Goal: Book appointment/travel/reservation

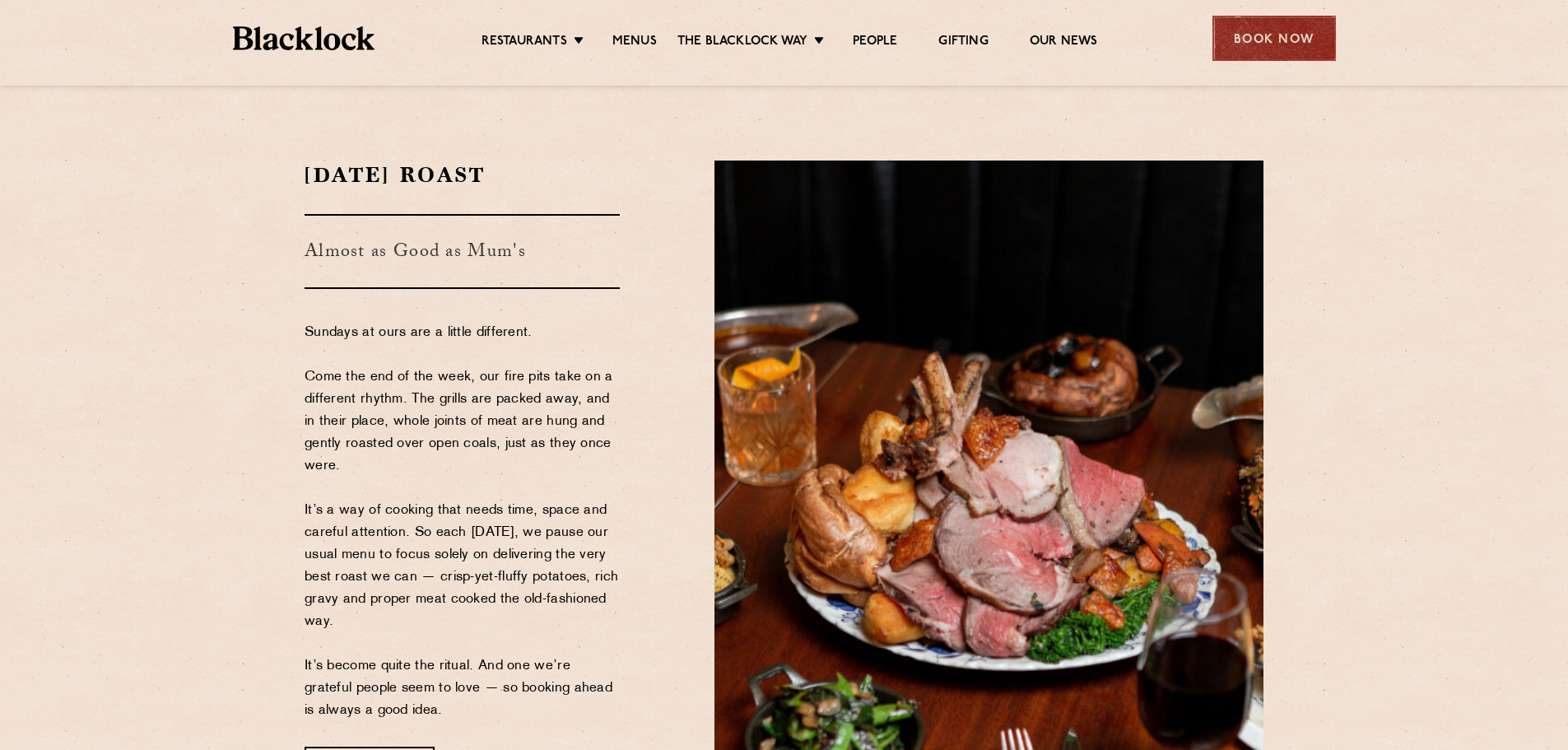
click at [1290, 33] on div "Book Now" at bounding box center [1274, 38] width 123 height 46
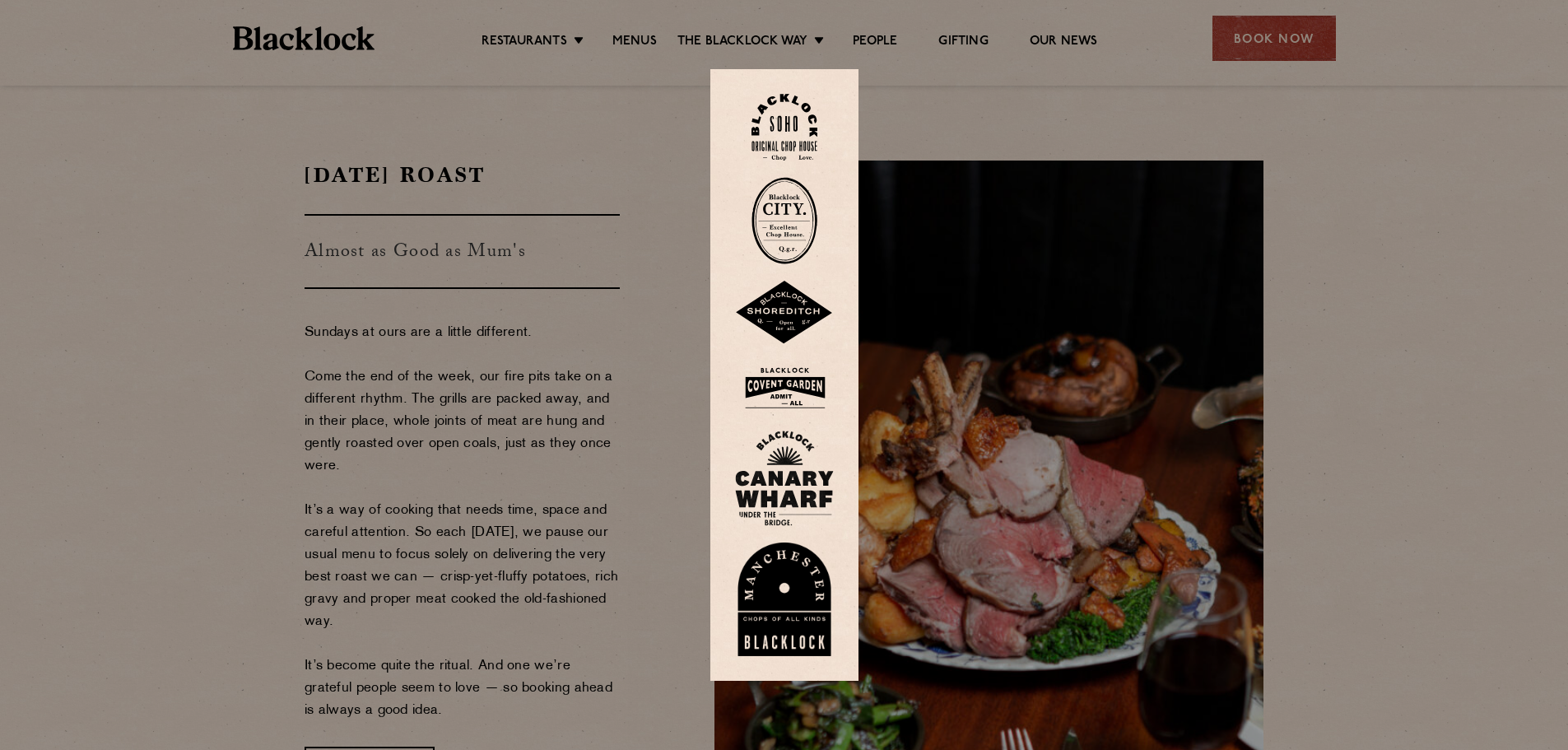
click at [804, 129] on img at bounding box center [784, 127] width 65 height 66
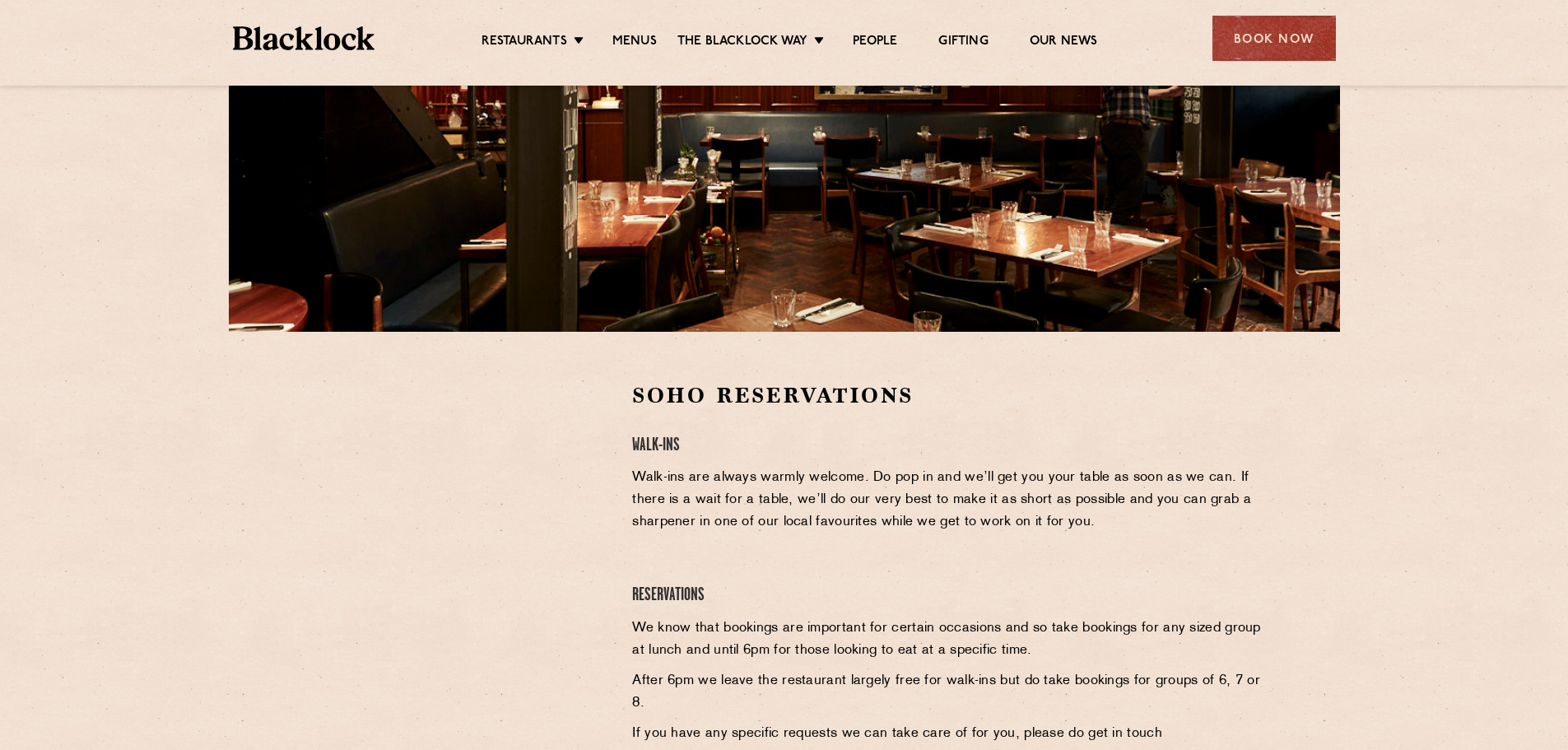
scroll to position [412, 0]
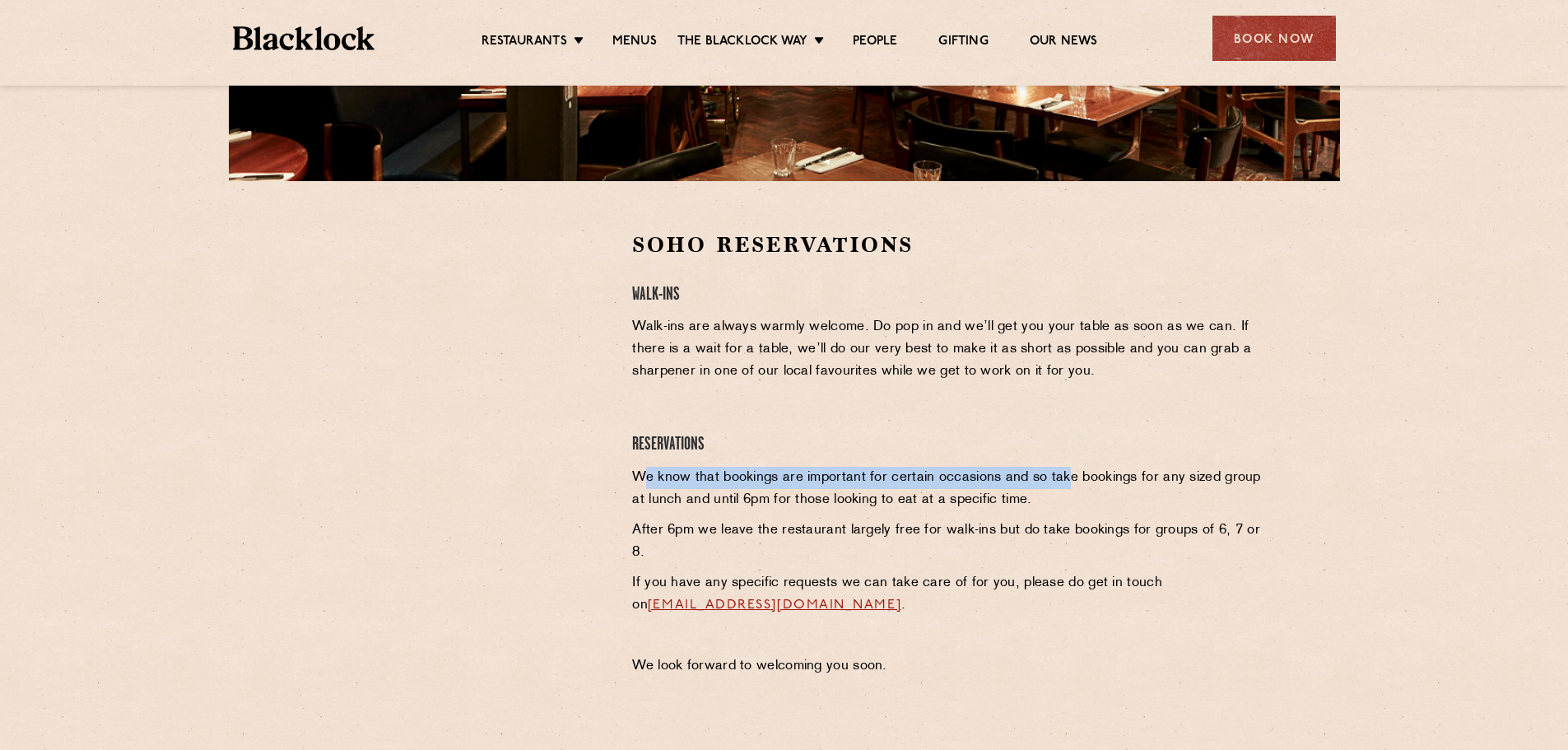
drag, startPoint x: 648, startPoint y: 473, endPoint x: 1110, endPoint y: 473, distance: 462.0
click at [1072, 474] on p "We know that bookings are important for certain occasions and so take bookings …" at bounding box center [947, 489] width 631 height 45
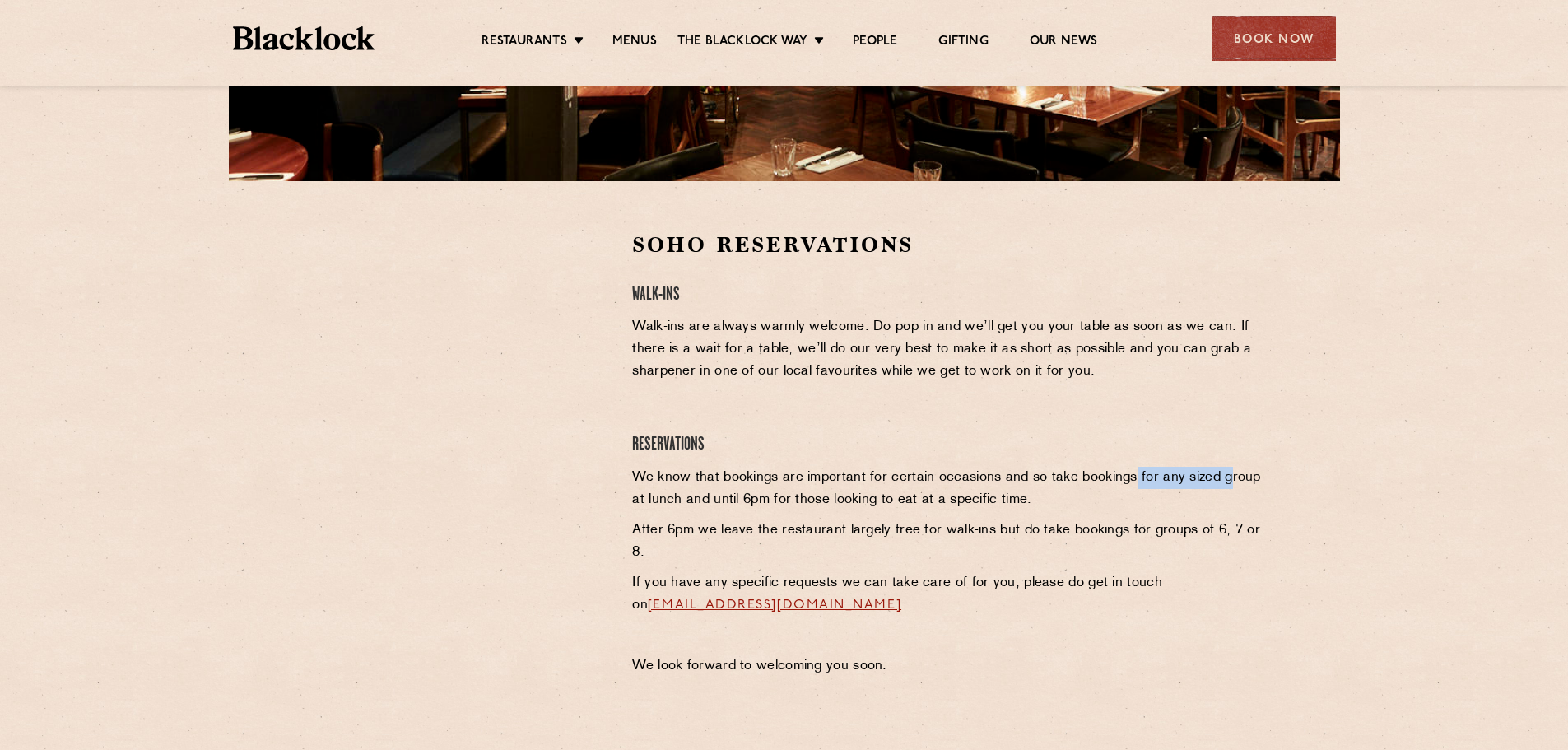
drag, startPoint x: 1131, startPoint y: 473, endPoint x: 1224, endPoint y: 479, distance: 93.2
click at [1224, 479] on p "We know that bookings are important for certain occasions and so take bookings …" at bounding box center [947, 489] width 631 height 45
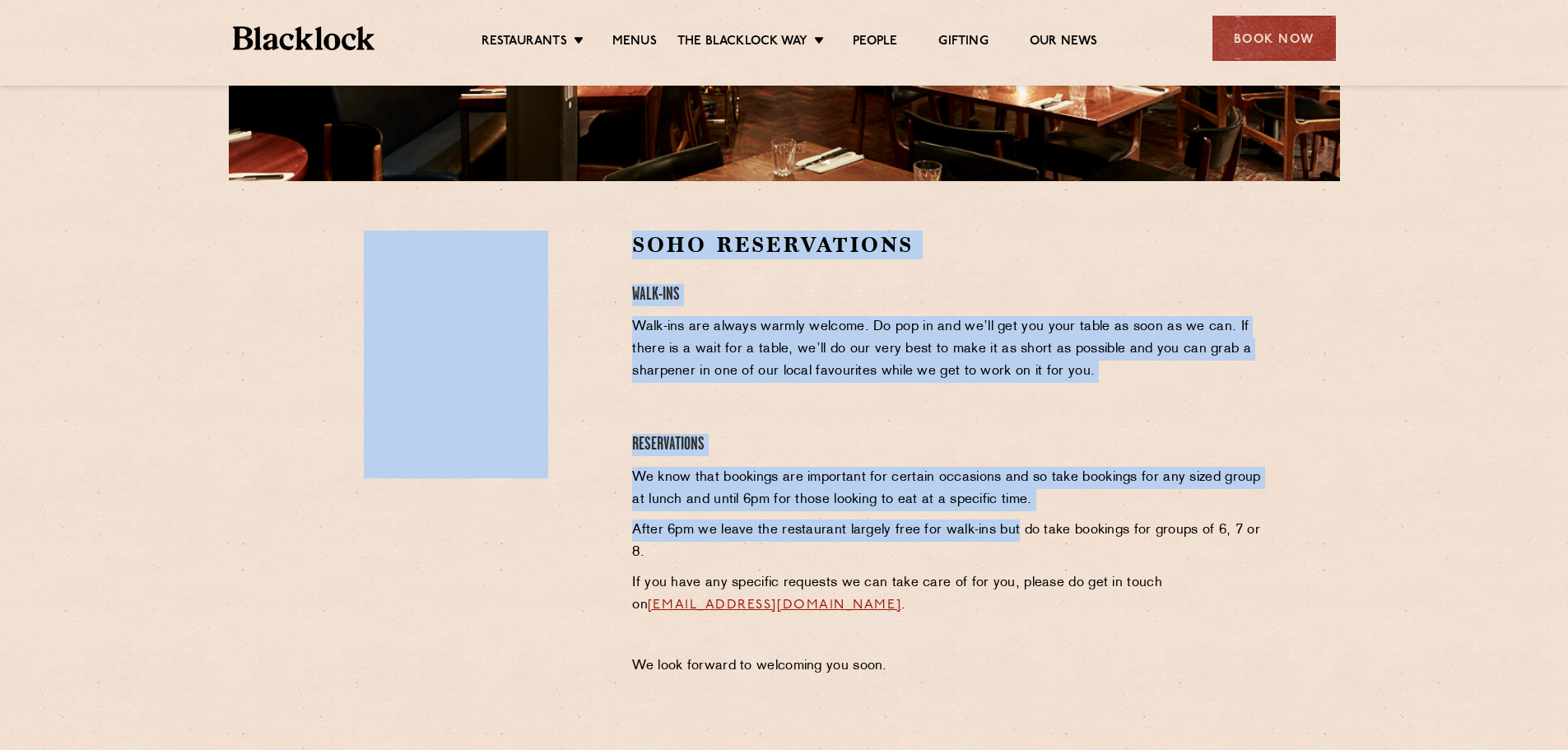
drag, startPoint x: 610, startPoint y: 499, endPoint x: 1015, endPoint y: 516, distance: 405.4
click at [1015, 516] on div "Soho Reservations Walk-Ins Walk-ins are always warmly welcome. Do pop in and we…" at bounding box center [784, 458] width 983 height 456
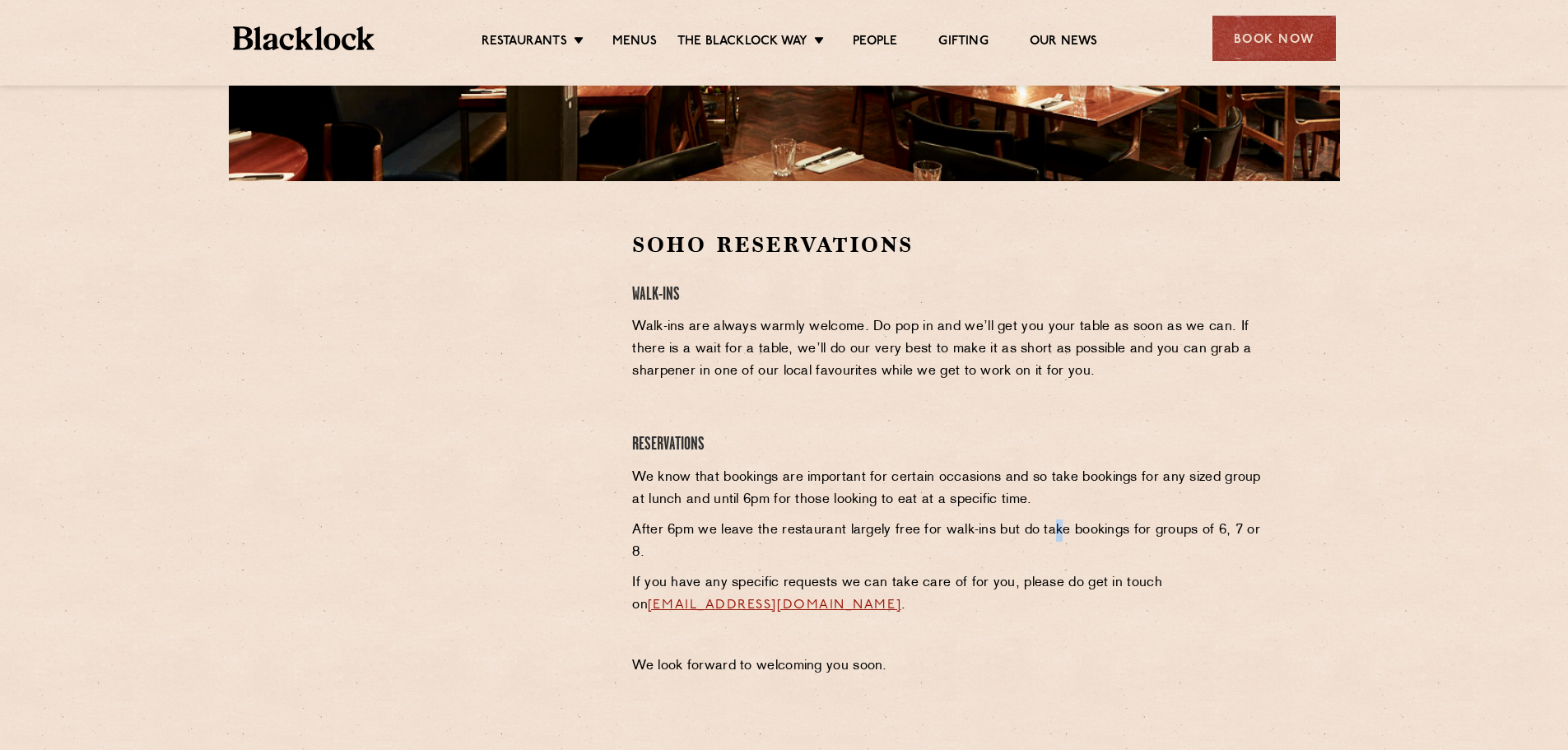
drag, startPoint x: 1053, startPoint y: 524, endPoint x: 860, endPoint y: 522, distance: 193.0
click at [1050, 523] on p "After 6pm we leave the restaurant largely free for walk-ins but do take booking…" at bounding box center [947, 542] width 631 height 45
